Goal: Transaction & Acquisition: Purchase product/service

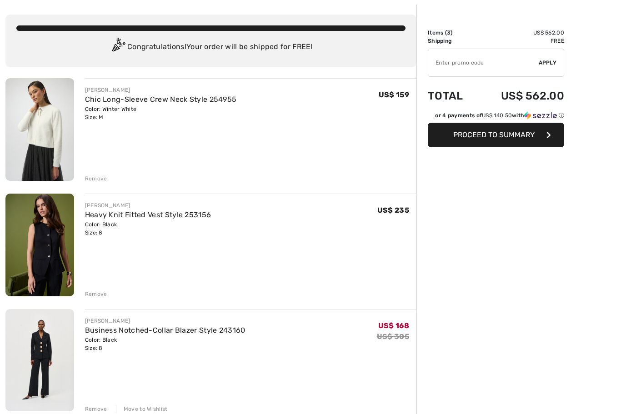
scroll to position [45, 0]
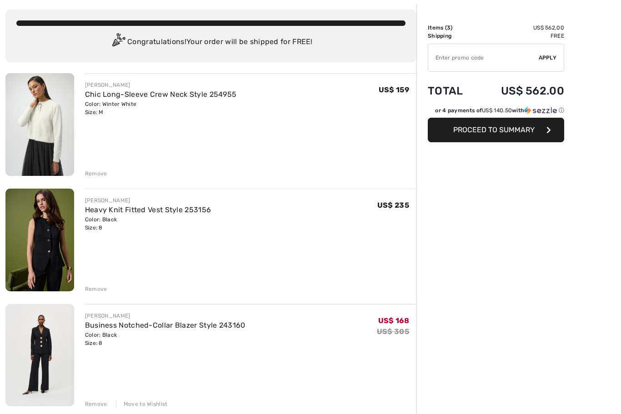
click at [132, 328] on link "Business Notched-Collar Blazer Style 243160" at bounding box center [165, 326] width 161 height 9
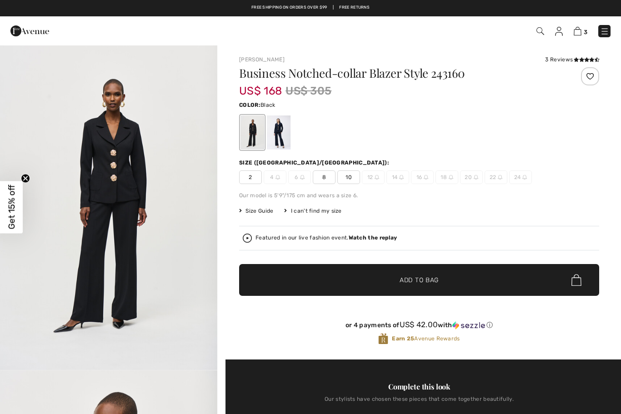
checkbox input "true"
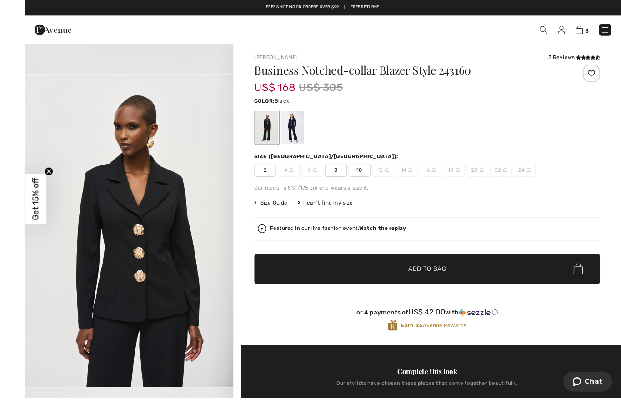
scroll to position [3, 0]
